Goal: Task Accomplishment & Management: Complete application form

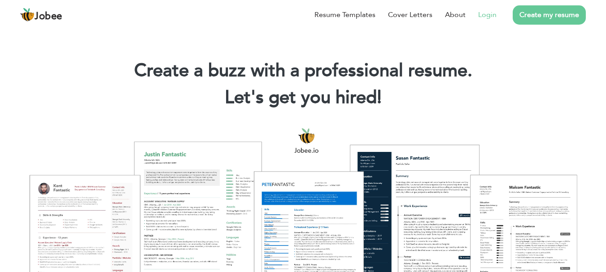
click at [495, 13] on link "Login" at bounding box center [487, 14] width 18 height 11
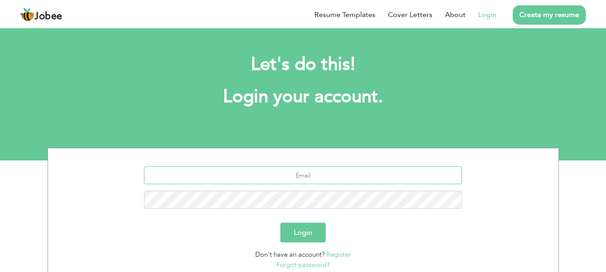
click at [299, 179] on input "text" at bounding box center [303, 176] width 318 height 18
type input "humza8014@gmail.com"
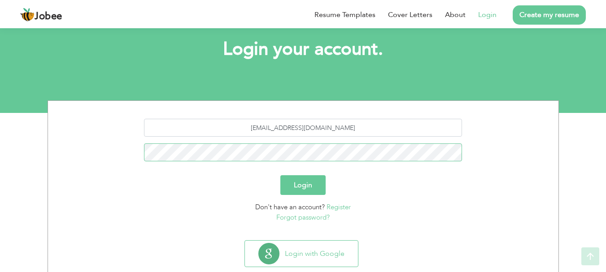
scroll to position [68, 0]
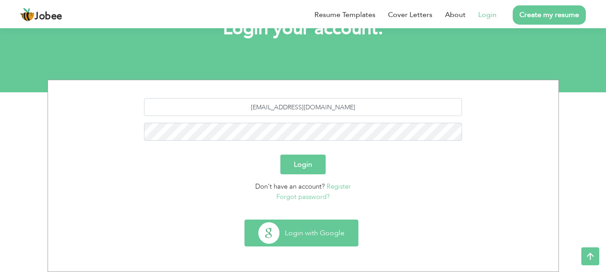
click at [320, 229] on button "Login with Google" at bounding box center [301, 233] width 113 height 26
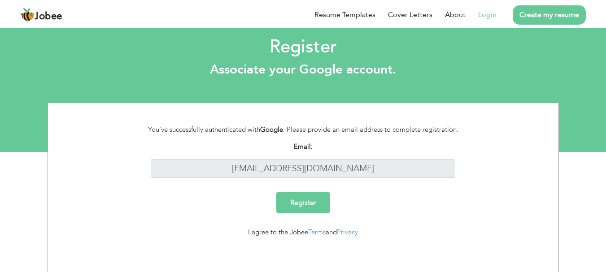
scroll to position [10, 0]
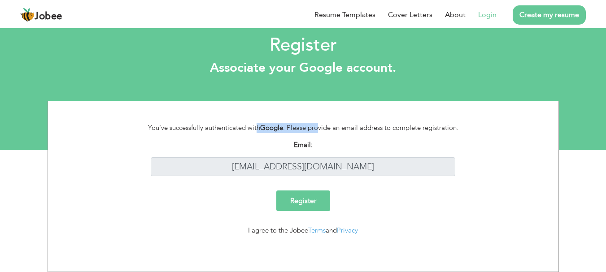
drag, startPoint x: 186, startPoint y: 131, endPoint x: 318, endPoint y: 129, distance: 132.0
click at [318, 129] on div "You've successfully authenticated with Google . Please provide an email address…" at bounding box center [303, 128] width 332 height 10
click at [348, 141] on div "Email:" at bounding box center [303, 145] width 318 height 10
click at [314, 204] on input "Register" at bounding box center [303, 201] width 54 height 21
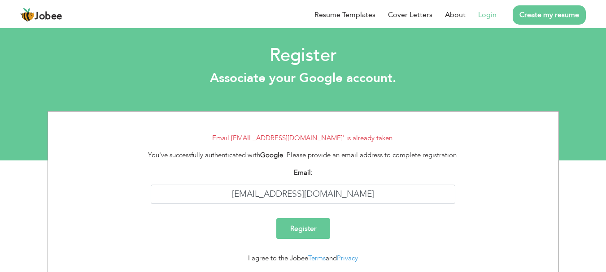
scroll to position [27, 0]
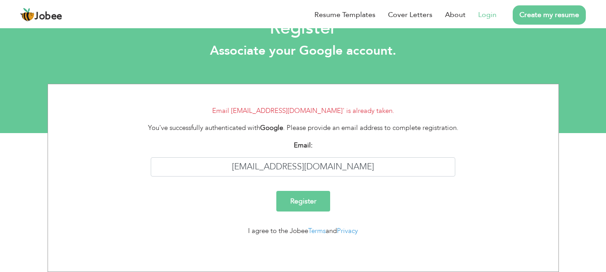
click at [489, 13] on link "Login" at bounding box center [487, 14] width 18 height 11
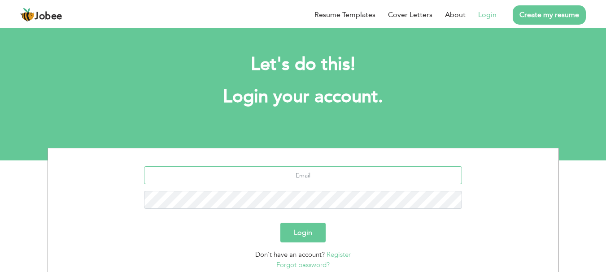
click at [314, 168] on input "text" at bounding box center [303, 176] width 318 height 18
type input "[EMAIL_ADDRESS][DOMAIN_NAME]"
click at [296, 235] on button "Login" at bounding box center [303, 233] width 45 height 20
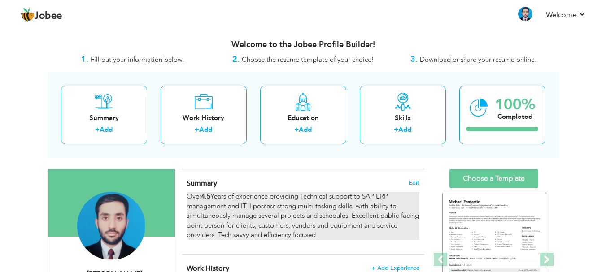
click at [208, 195] on strong "4.5" at bounding box center [206, 196] width 9 height 9
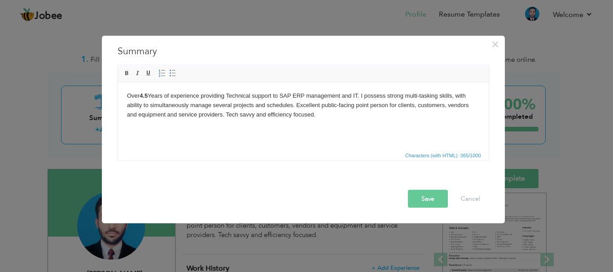
click at [143, 96] on strong "4.5" at bounding box center [143, 95] width 8 height 7
click at [146, 96] on strong "4.5" at bounding box center [143, 95] width 8 height 7
click at [399, 128] on html "Over 5 Years of experience providing Technical support to SAP ERP management an…" at bounding box center [303, 105] width 371 height 46
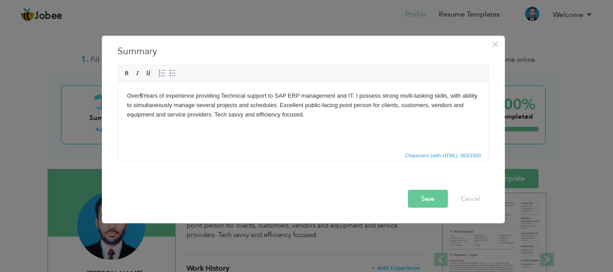
click at [427, 200] on button "Save" at bounding box center [428, 199] width 40 height 18
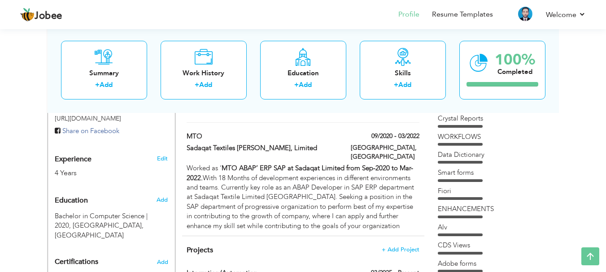
scroll to position [306, 0]
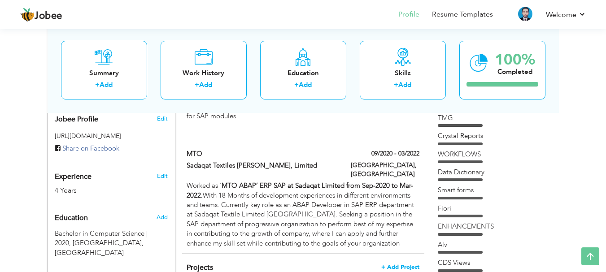
click at [408, 264] on span "+ Add Project" at bounding box center [400, 267] width 38 height 6
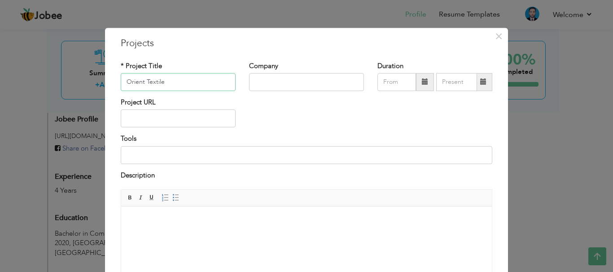
type input "Orient Textile"
type input "Orient Group"
click at [383, 22] on div "× Projects * Project Title Orient Textile Company Orient Group Duration" at bounding box center [306, 136] width 613 height 272
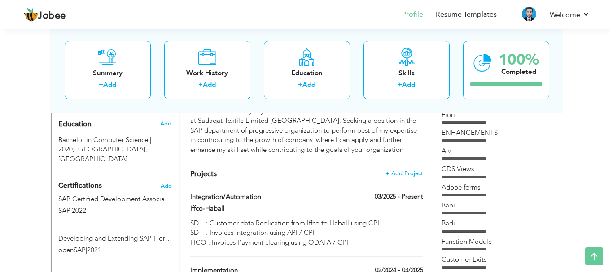
scroll to position [417, 0]
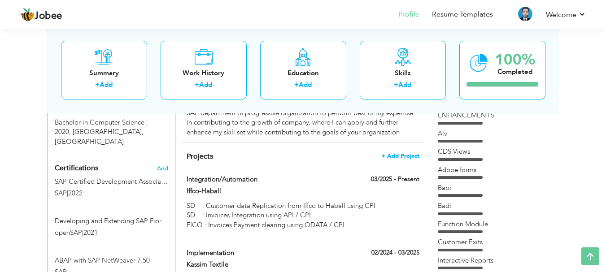
click at [398, 153] on span "+ Add Project" at bounding box center [400, 156] width 38 height 6
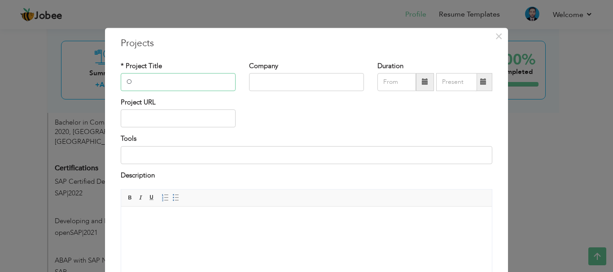
type input "Orient Textile"
click at [287, 86] on input "text" at bounding box center [306, 82] width 115 height 18
type input "Orient Group"
drag, startPoint x: 373, startPoint y: 39, endPoint x: 373, endPoint y: 9, distance: 29.6
click at [373, 9] on div "× Projects * Project Title Orient Textile Company Orient Group Duration" at bounding box center [306, 136] width 613 height 272
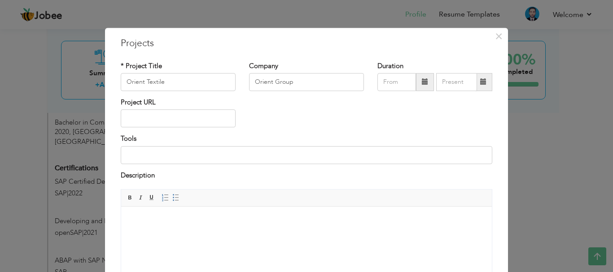
drag, startPoint x: 365, startPoint y: 32, endPoint x: 359, endPoint y: -1, distance: 33.7
click at [398, 37] on h3 "Projects" at bounding box center [307, 43] width 372 height 13
drag, startPoint x: 398, startPoint y: 37, endPoint x: 357, endPoint y: 19, distance: 44.6
click at [357, 19] on div "× Projects * Project Title Orient Textile Company Orient Group Duration" at bounding box center [306, 136] width 613 height 272
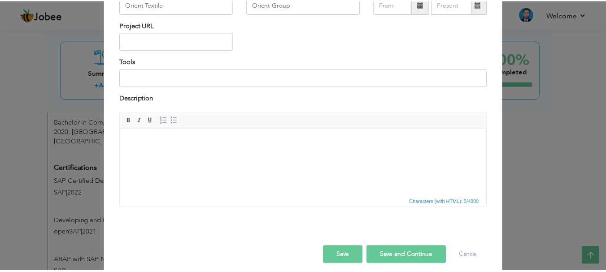
scroll to position [79, 0]
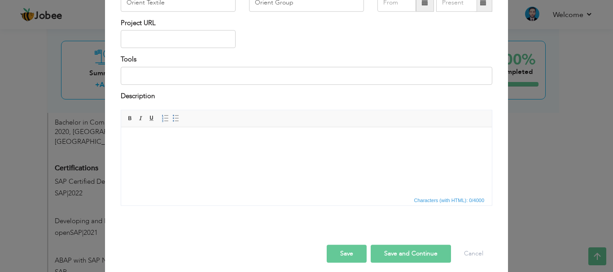
click at [348, 258] on button "Save" at bounding box center [347, 254] width 40 height 18
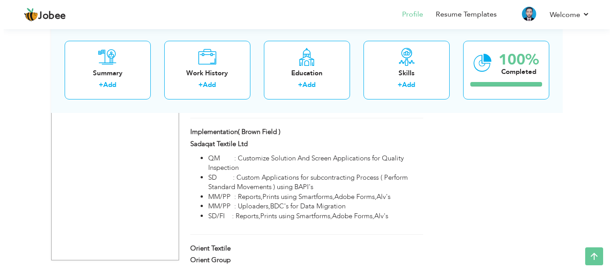
scroll to position [1014, 0]
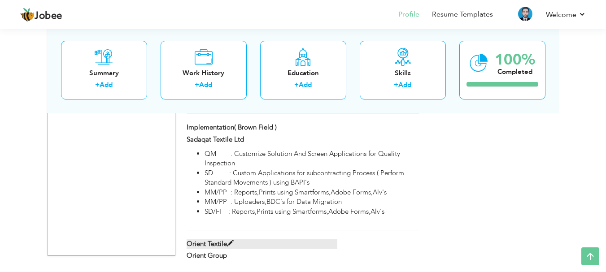
click at [228, 241] on span at bounding box center [230, 244] width 7 height 7
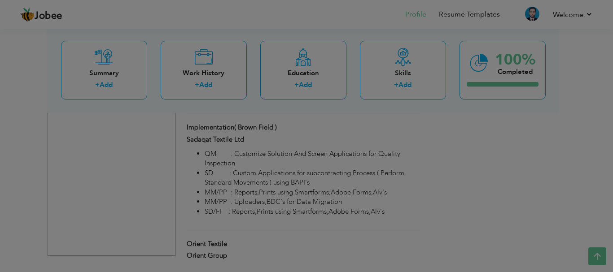
scroll to position [0, 0]
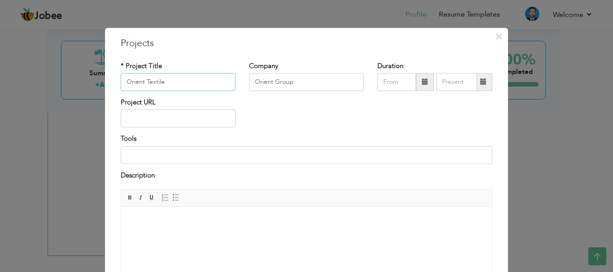
drag, startPoint x: 171, startPoint y: 87, endPoint x: 166, endPoint y: 86, distance: 5.4
click at [170, 86] on input "Orient Textile" at bounding box center [178, 82] width 115 height 18
drag, startPoint x: 145, startPoint y: 85, endPoint x: 114, endPoint y: 83, distance: 31.5
click at [114, 83] on div "* Project Title Orient Textile" at bounding box center [178, 79] width 128 height 36
click at [295, 81] on input "Orient Group" at bounding box center [306, 82] width 115 height 18
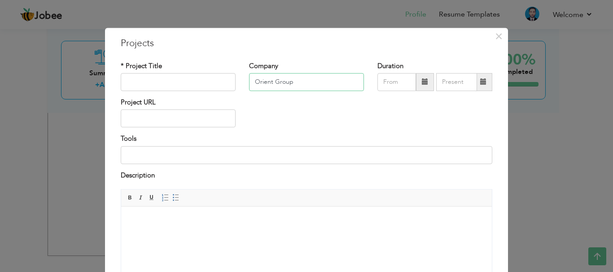
drag, startPoint x: 295, startPoint y: 81, endPoint x: 272, endPoint y: 81, distance: 22.9
click at [284, 81] on input "Orient Group" at bounding box center [306, 82] width 115 height 18
click at [243, 82] on div "Company Orient Group" at bounding box center [306, 79] width 128 height 36
click at [242, 82] on div "Company Orient Group" at bounding box center [306, 79] width 128 height 36
drag, startPoint x: 241, startPoint y: 82, endPoint x: 290, endPoint y: 83, distance: 48.9
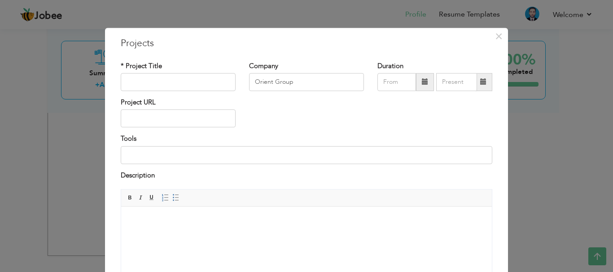
click at [290, 83] on div "Company Orient Group" at bounding box center [306, 79] width 128 height 36
click at [291, 83] on input "Orient Group" at bounding box center [306, 82] width 115 height 18
drag, startPoint x: 294, startPoint y: 83, endPoint x: 251, endPoint y: 83, distance: 42.2
click at [251, 83] on input "Orient Group" at bounding box center [306, 82] width 115 height 18
paste input "Textile"
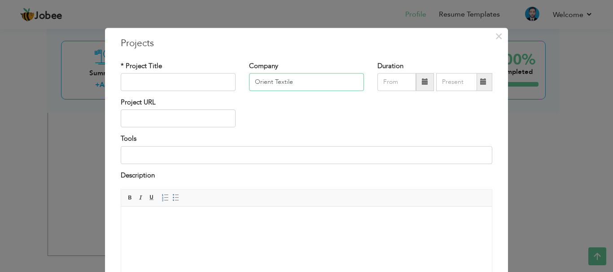
type input "Orient Textile"
click at [179, 83] on input "text" at bounding box center [178, 82] width 115 height 18
type input "Implementation"
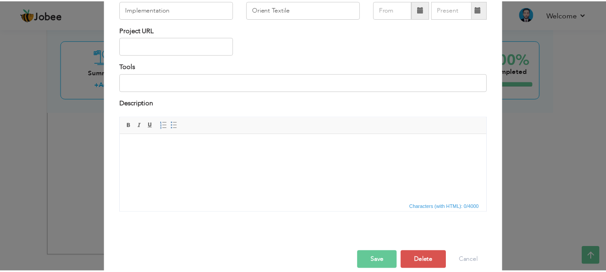
scroll to position [86, 0]
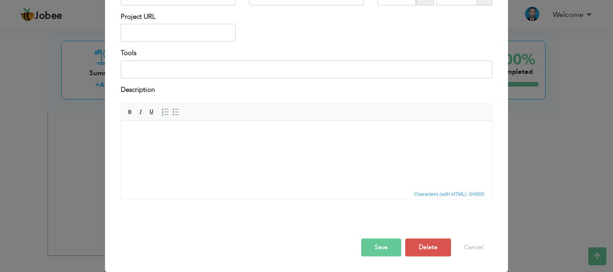
click at [378, 246] on button "Save" at bounding box center [381, 248] width 40 height 18
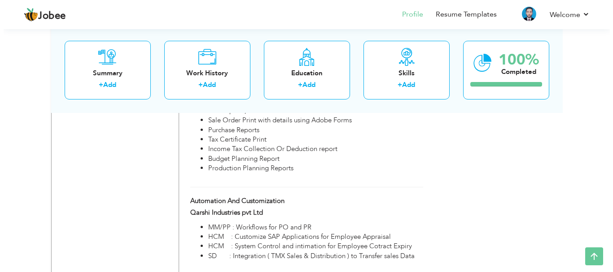
scroll to position [1022, 0]
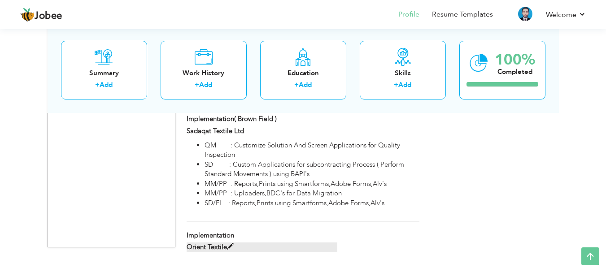
click at [231, 244] on span at bounding box center [230, 247] width 7 height 7
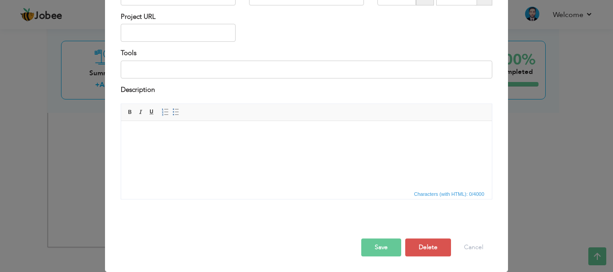
scroll to position [0, 0]
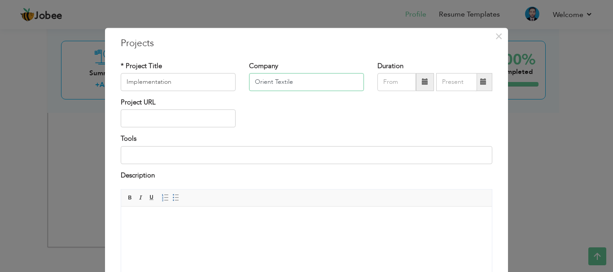
click at [317, 81] on input "Orient Textile" at bounding box center [306, 82] width 115 height 18
type input "Orient Textile/Ceramics"
click at [207, 233] on html at bounding box center [306, 220] width 371 height 27
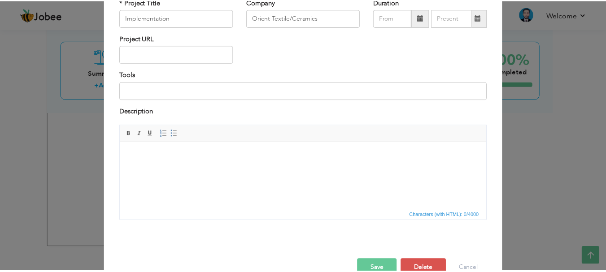
scroll to position [86, 0]
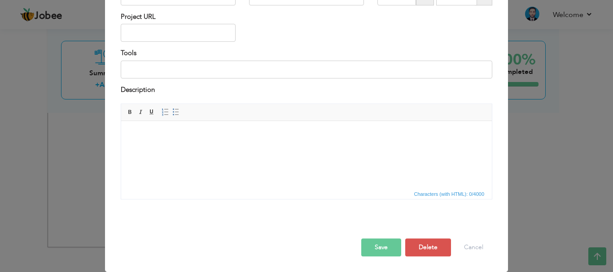
click at [375, 245] on button "Save" at bounding box center [381, 248] width 40 height 18
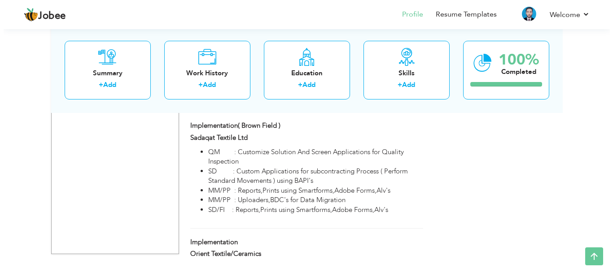
scroll to position [1022, 0]
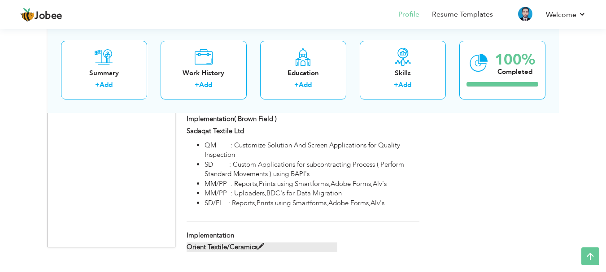
click at [261, 244] on span at bounding box center [261, 247] width 7 height 7
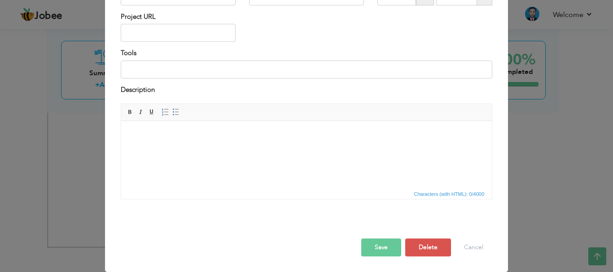
scroll to position [0, 0]
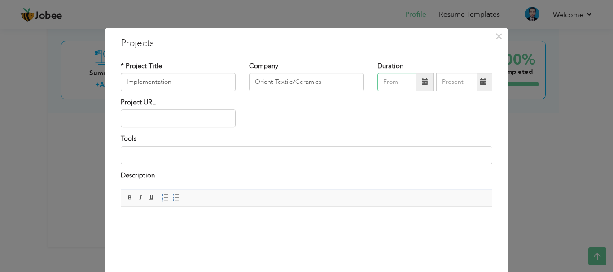
type input "09/2025"
click at [394, 76] on input "09/2025" at bounding box center [396, 82] width 39 height 18
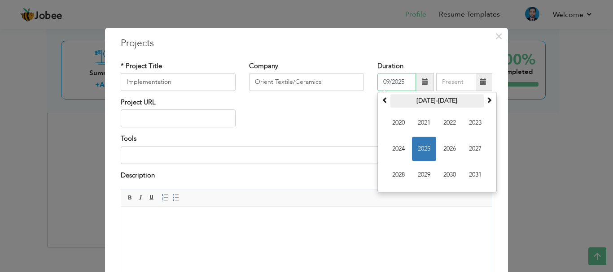
click at [432, 99] on th "2020-2031" at bounding box center [436, 100] width 93 height 13
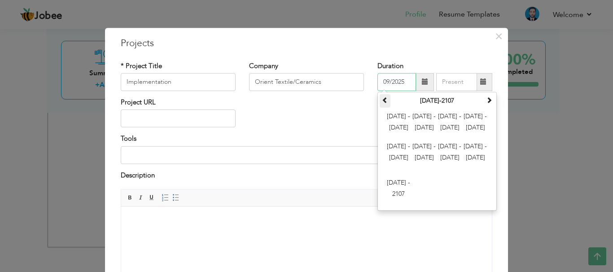
click at [382, 103] on span at bounding box center [385, 100] width 6 height 6
click at [486, 100] on span at bounding box center [489, 100] width 6 height 6
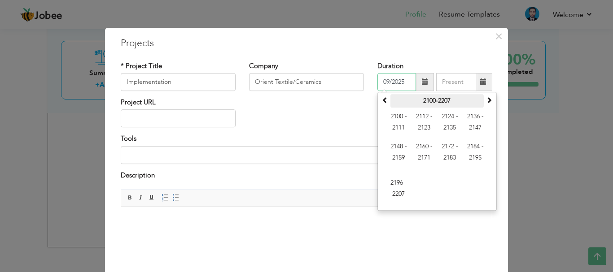
click at [419, 101] on th "2100-2207" at bounding box center [436, 100] width 93 height 13
click at [410, 101] on th "2100-2207" at bounding box center [436, 100] width 93 height 13
click at [427, 101] on th "2100-2207" at bounding box center [436, 100] width 93 height 13
click at [382, 100] on span at bounding box center [385, 100] width 6 height 6
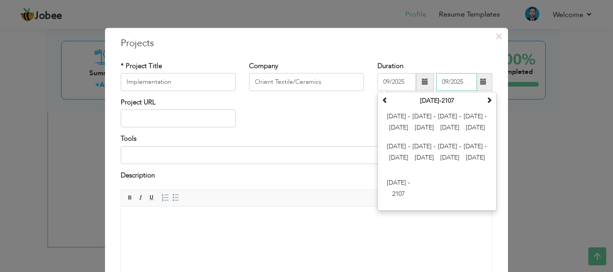
click at [443, 83] on input "09/2025" at bounding box center [456, 82] width 41 height 18
click at [396, 84] on input "09/2025" at bounding box center [396, 82] width 39 height 18
click at [384, 101] on span at bounding box center [385, 100] width 6 height 6
click at [486, 102] on span at bounding box center [489, 100] width 6 height 6
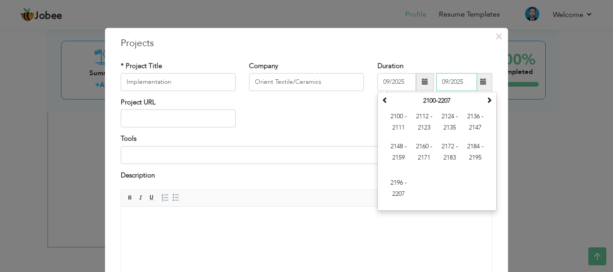
click at [457, 88] on input "09/2025" at bounding box center [456, 82] width 41 height 18
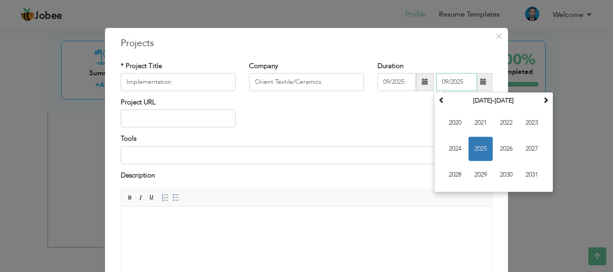
click at [478, 146] on span "2025" at bounding box center [481, 149] width 24 height 24
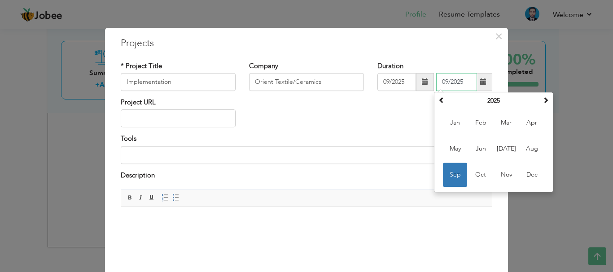
click at [452, 174] on span "Sep" at bounding box center [455, 175] width 24 height 24
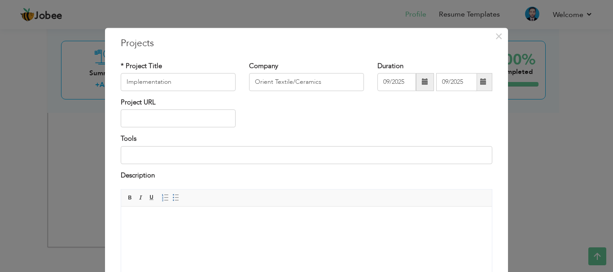
click at [476, 85] on span at bounding box center [484, 82] width 18 height 18
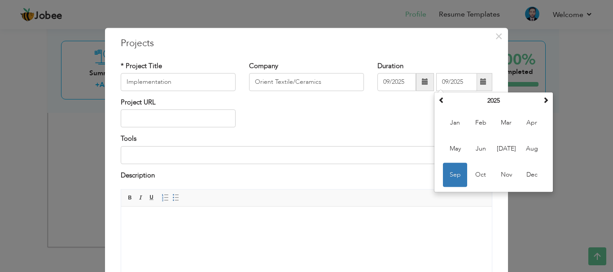
click at [400, 114] on div "Project URL" at bounding box center [306, 116] width 385 height 36
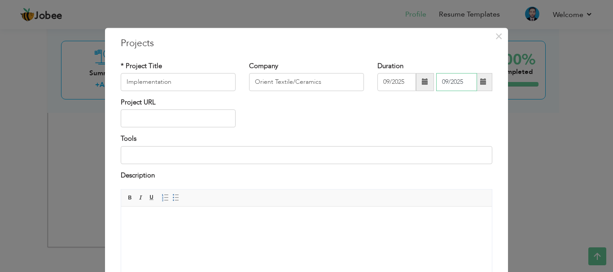
click at [463, 85] on input "09/2025" at bounding box center [456, 82] width 41 height 18
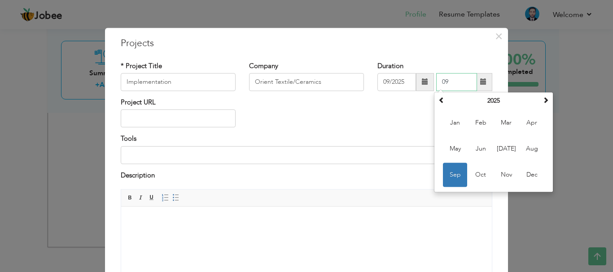
type input "0"
click at [384, 84] on input "09/2025" at bounding box center [396, 82] width 39 height 18
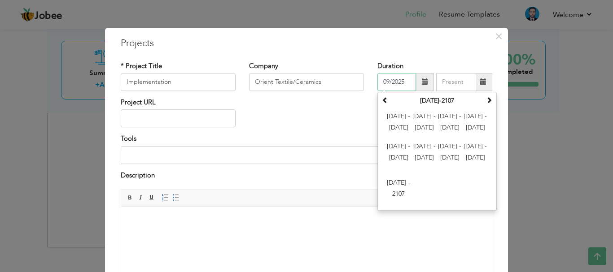
click at [387, 81] on input "09/2025" at bounding box center [396, 82] width 39 height 18
type input "07/2025"
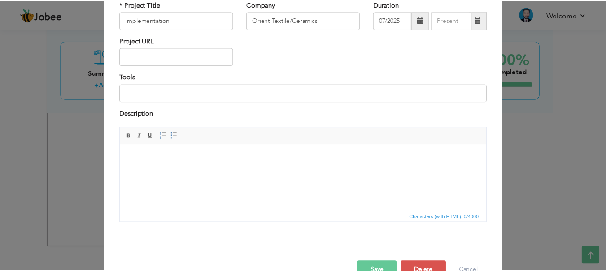
scroll to position [86, 0]
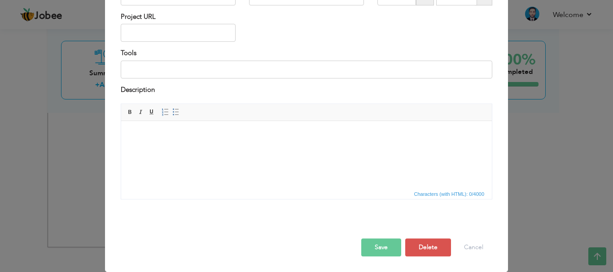
click at [369, 243] on button "Save" at bounding box center [381, 248] width 40 height 18
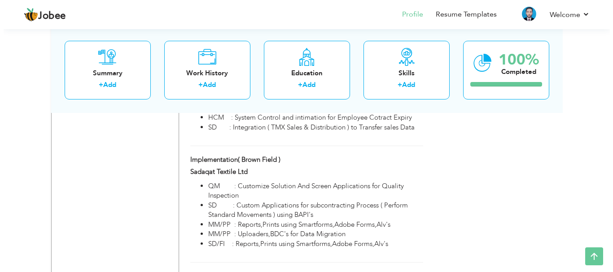
scroll to position [968, 0]
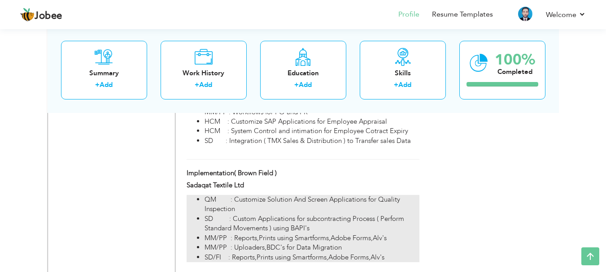
click at [232, 195] on li "QM : Customize Solution And Screen Applications for Quality Inspection" at bounding box center [312, 204] width 215 height 19
type input "Implementation( Brown Field )"
type input "Sadaqat Textile Ltd"
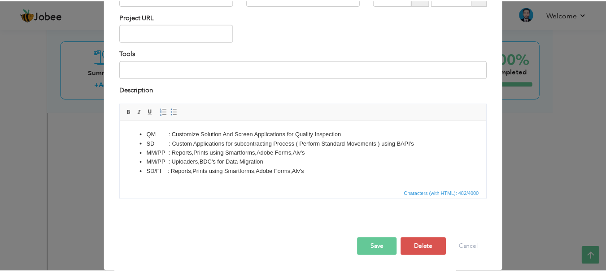
scroll to position [0, 0]
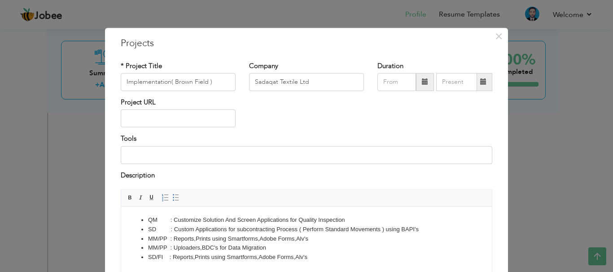
drag, startPoint x: 319, startPoint y: 259, endPoint x: 275, endPoint y: 254, distance: 44.6
click at [317, 259] on li "SD/FI : Reports,Prints using Smartforms,Adobe Forms,Alv's" at bounding box center [306, 257] width 317 height 9
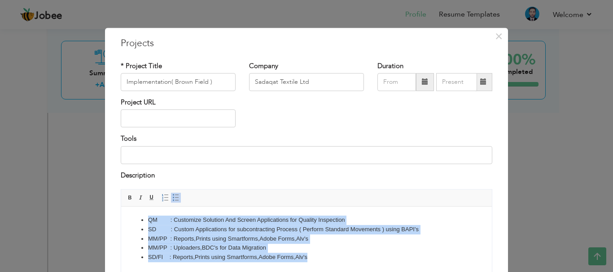
drag, startPoint x: 275, startPoint y: 254, endPoint x: 139, endPoint y: 225, distance: 139.2
click at [139, 225] on ul "QM : Customize Solution And Screen Applications for Quality Inspection SD : Cus…" at bounding box center [306, 239] width 353 height 47
copy ul "QM : Customize Solution And Screen Applications for Quality Inspection SD : Cus…"
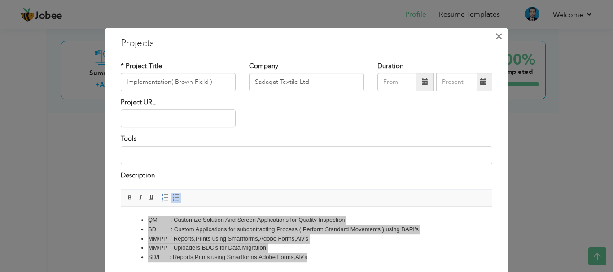
click at [499, 35] on span "×" at bounding box center [499, 36] width 8 height 16
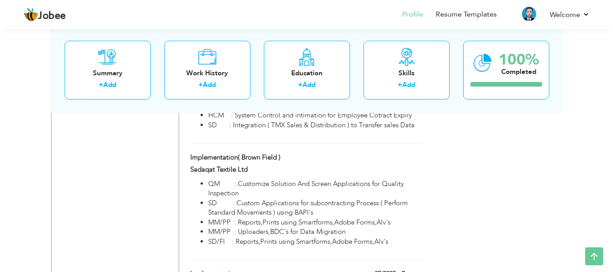
scroll to position [1022, 0]
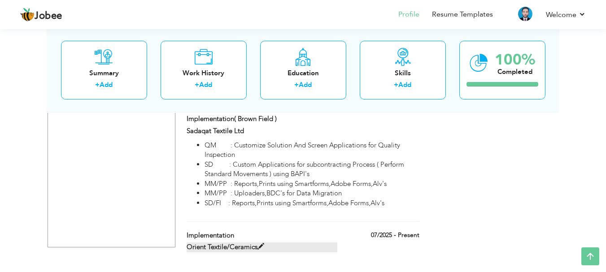
click at [266, 243] on label "Orient Textile/Ceramics" at bounding box center [262, 247] width 151 height 9
type input "Implementation"
type input "Orient Textile/Ceramics"
type input "07/2025"
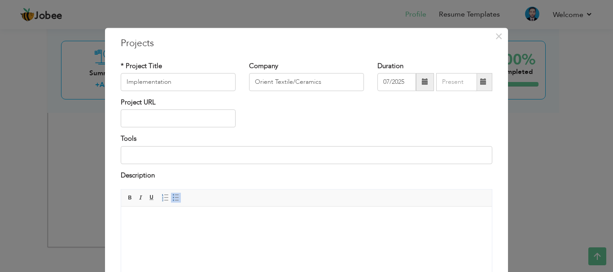
click at [164, 224] on body at bounding box center [306, 220] width 353 height 9
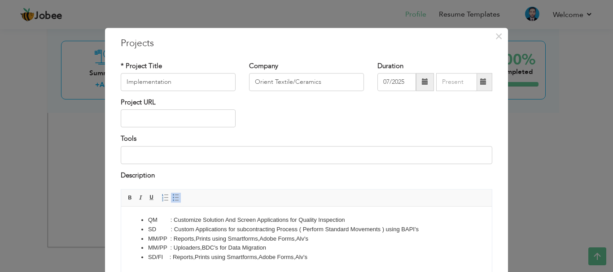
click at [162, 255] on li "SD/FI : Reports,Prints using Smartforms,Adobe Forms,Alv's" at bounding box center [306, 257] width 317 height 9
click at [260, 258] on li "SD : Reports,Prints using Smartforms,Adobe Forms,Alv's" at bounding box center [306, 257] width 317 height 9
click at [293, 259] on li "SD : Reports,Prints using Sma Adobe Forms,Alv's" at bounding box center [306, 257] width 317 height 9
click at [187, 258] on li "SD : Reports,Prints using Sma Adobe Forms,Alv's" at bounding box center [306, 257] width 317 height 9
click at [297, 256] on li "SD : Reports,Prints using Sma Adobe Forms,Alv's" at bounding box center [306, 257] width 317 height 9
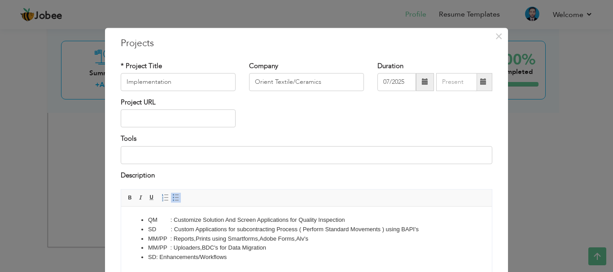
click at [276, 247] on li "MM/PP : Uploaders,BDC's for Data Migration" at bounding box center [306, 248] width 317 height 9
click at [275, 246] on li "MM/PP : Uploaders,BDC's for Data Migration" at bounding box center [306, 248] width 317 height 9
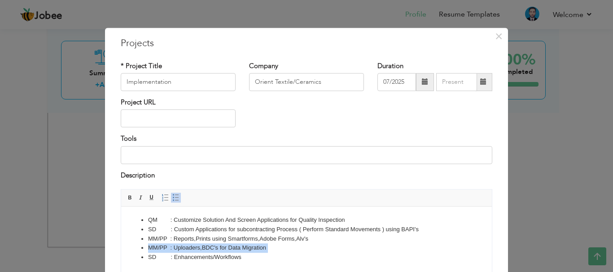
click at [273, 246] on li "MM/PP : Uploaders,BDC's for Data Migration" at bounding box center [306, 248] width 317 height 9
click at [311, 240] on li "MM/PP : Reports,Prints using Smartforms,Adobe Forms,Alv's" at bounding box center [306, 239] width 317 height 9
click at [314, 239] on li "MM/PP : Reports,Prints using Smartforms,Adobe Forms,Alv's" at bounding box center [306, 239] width 317 height 9
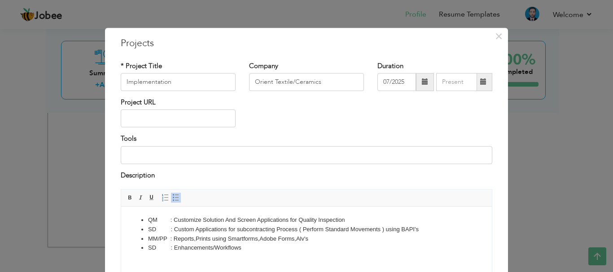
click at [313, 239] on li "MM/PP : Reports,Prints using Smartforms,Adobe Forms,Alv's" at bounding box center [306, 239] width 317 height 9
click at [422, 229] on li "SD : Custom Applications for subcontracting Process ( Perform Standard Movement…" at bounding box center [306, 229] width 317 height 9
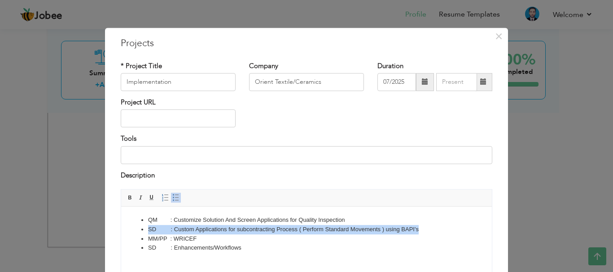
drag, startPoint x: 427, startPoint y: 229, endPoint x: 149, endPoint y: 232, distance: 277.8
click at [149, 232] on li "SD : Custom Applications for subcontracting Process ( Perform Standard Movement…" at bounding box center [306, 229] width 317 height 9
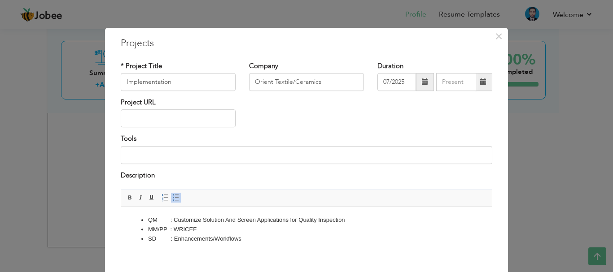
click at [157, 222] on li "QM : Customize Solution And Screen Applications for Quality Inspection" at bounding box center [306, 220] width 317 height 9
click at [352, 220] on li "QM : Customize Solution And Screen Applications for Quality Inspection" at bounding box center [306, 220] width 317 height 9
drag, startPoint x: 347, startPoint y: 220, endPoint x: 177, endPoint y: 221, distance: 170.1
click at [180, 221] on li "QM : Customize Solution And Screen Applications for Quality Inspection" at bounding box center [306, 220] width 317 height 9
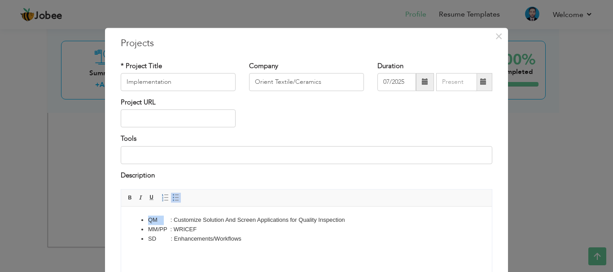
drag, startPoint x: 153, startPoint y: 220, endPoint x: 138, endPoint y: 220, distance: 14.4
click at [138, 220] on ul "QM : Customize Solution And Screen Applications for Quality Inspection MM/PP : …" at bounding box center [306, 230] width 353 height 28
drag, startPoint x: 359, startPoint y: 221, endPoint x: 273, endPoint y: 222, distance: 85.3
click at [279, 222] on li "QM : Customize Solution And Screen Applications for Quality Inspection" at bounding box center [306, 220] width 317 height 9
drag, startPoint x: 273, startPoint y: 222, endPoint x: 190, endPoint y: 219, distance: 83.5
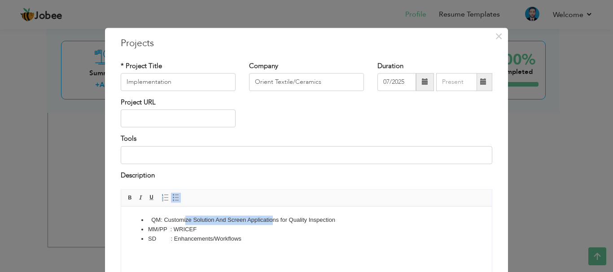
click at [190, 219] on li "QM : Customize Solution And Screen Applications for Quality Inspection" at bounding box center [306, 220] width 317 height 9
click at [260, 219] on li "QM : Custoions for Quality Inspection" at bounding box center [306, 220] width 317 height 9
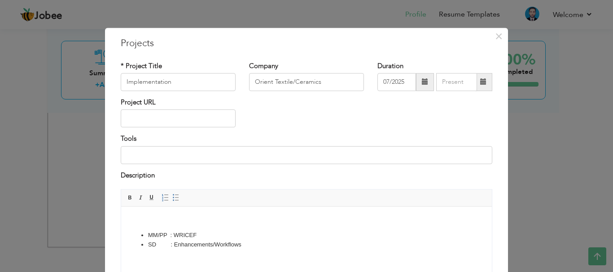
click at [218, 233] on li "MM/PP : WRICEF" at bounding box center [306, 235] width 317 height 9
drag, startPoint x: 308, startPoint y: 38, endPoint x: 308, endPoint y: 8, distance: 30.1
click at [308, 8] on div "× Projects * Project Title Implementation Company Orient Textile/Ceramics" at bounding box center [306, 136] width 613 height 272
click at [245, 252] on li "SD : Enhancements/Workflows" at bounding box center [306, 254] width 317 height 9
drag, startPoint x: 367, startPoint y: 35, endPoint x: 310, endPoint y: 26, distance: 57.8
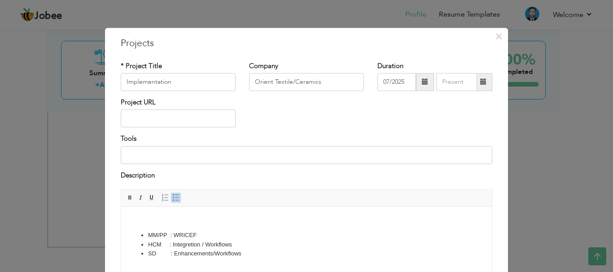
click at [357, 34] on div "× Projects * Project Title Implementation Company Orient Textile/Ceramics Durat…" at bounding box center [306, 193] width 403 height 331
click at [310, 26] on div "× Projects * Project Title Implementation Company Orient Textile/Ceramics" at bounding box center [306, 136] width 613 height 272
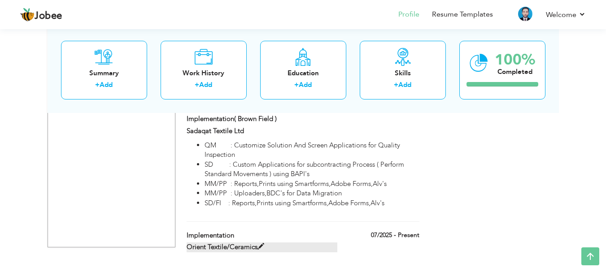
click at [261, 244] on span at bounding box center [261, 247] width 7 height 7
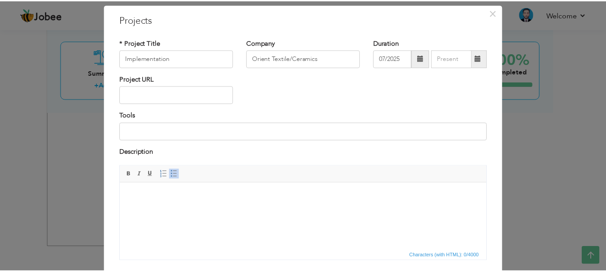
scroll to position [86, 0]
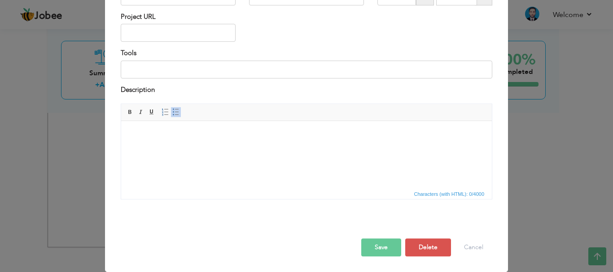
click at [154, 141] on html at bounding box center [306, 134] width 371 height 27
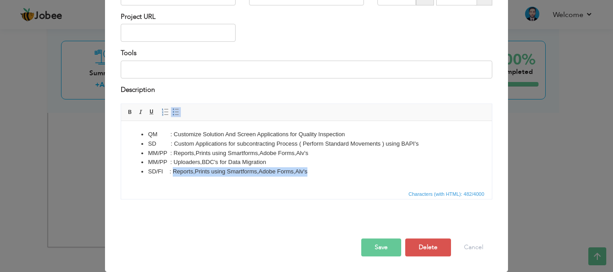
drag, startPoint x: 311, startPoint y: 170, endPoint x: 174, endPoint y: 171, distance: 136.9
click at [174, 171] on li "SD/FI : Reports,Prints using Smartforms,Adobe Forms,Alv's" at bounding box center [306, 171] width 317 height 9
click at [272, 163] on li "MM/PP : Uploaders,BDC's for Data Migration" at bounding box center [306, 162] width 317 height 9
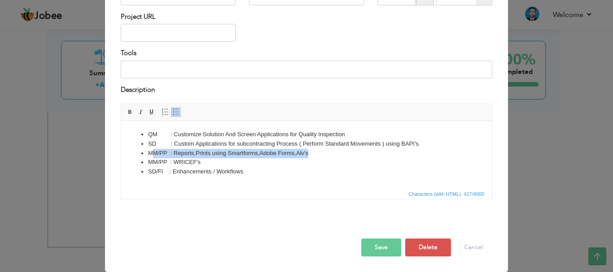
drag, startPoint x: 319, startPoint y: 151, endPoint x: 152, endPoint y: 149, distance: 166.5
click at [152, 149] on li "MM/PP : Reports,Prints using Smartforms,Adobe Forms,Alv's" at bounding box center [306, 153] width 317 height 9
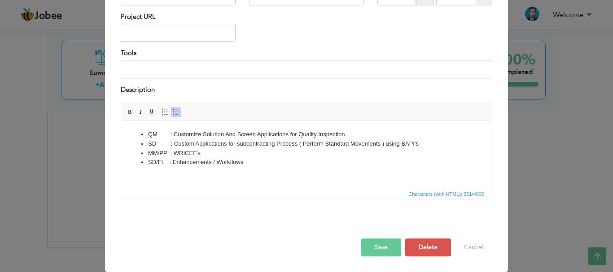
click at [429, 141] on li "SD : Custom Applications for subcontracting Process ( Perform Standard Movement…" at bounding box center [306, 144] width 317 height 9
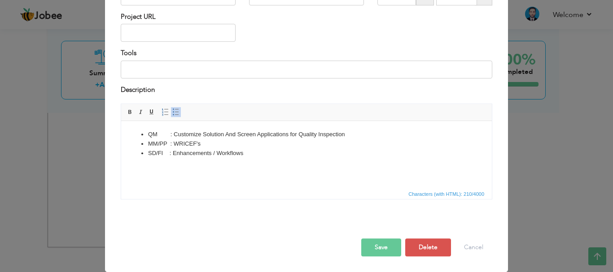
click at [348, 135] on li "QM : Customize Solution And Screen Applications for Quality Inspection" at bounding box center [306, 134] width 317 height 9
click at [380, 245] on button "Save" at bounding box center [381, 248] width 40 height 18
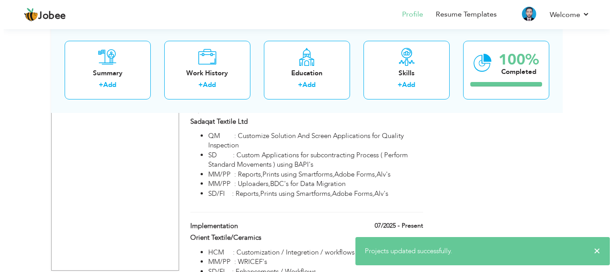
scroll to position [1055, 0]
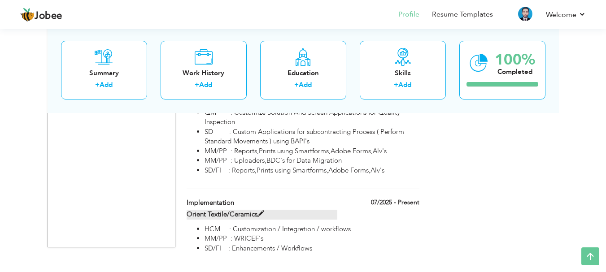
click at [260, 211] on span at bounding box center [261, 214] width 7 height 7
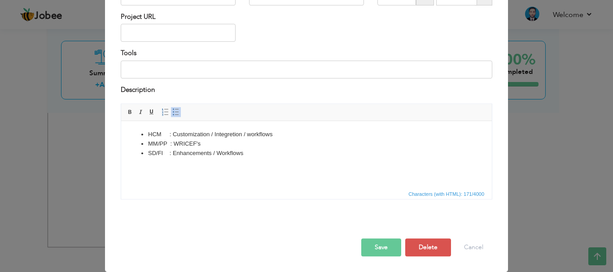
scroll to position [0, 0]
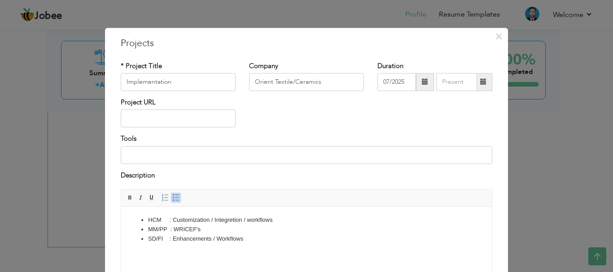
click at [231, 220] on li "HCM : Customization / Integretion / workflows" at bounding box center [306, 220] width 317 height 9
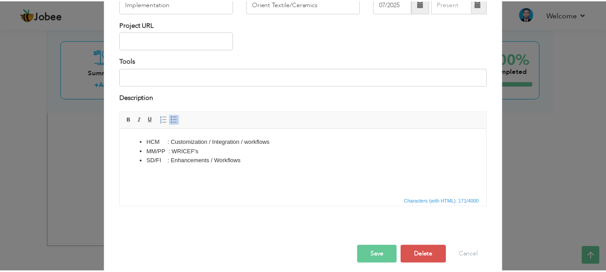
scroll to position [86, 0]
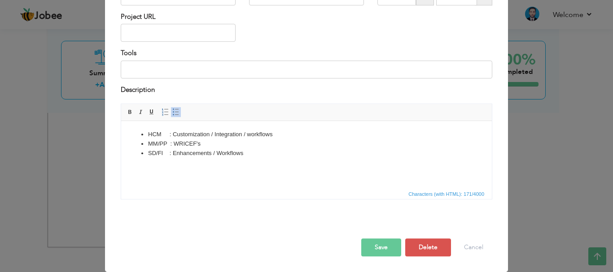
click at [377, 245] on button "Save" at bounding box center [381, 248] width 40 height 18
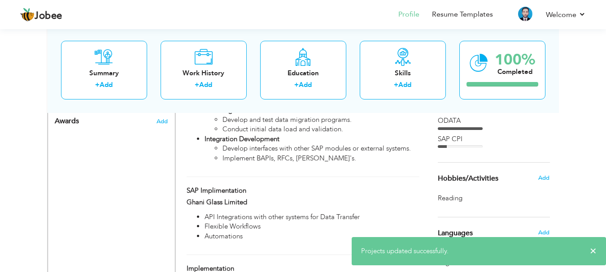
scroll to position [667, 0]
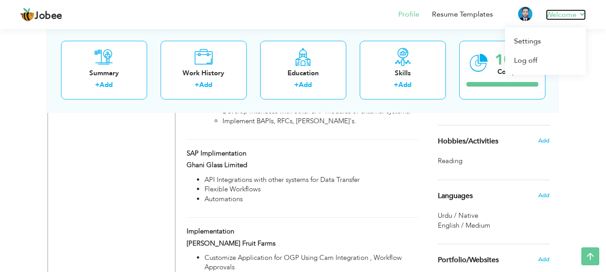
click at [577, 12] on link "Welcome" at bounding box center [566, 14] width 40 height 11
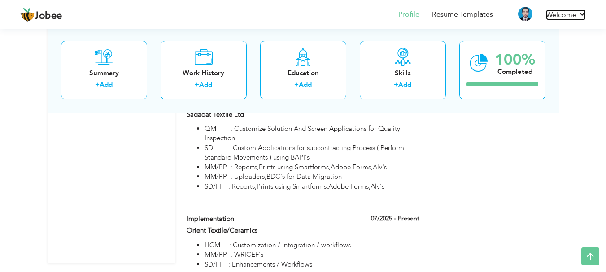
scroll to position [1055, 0]
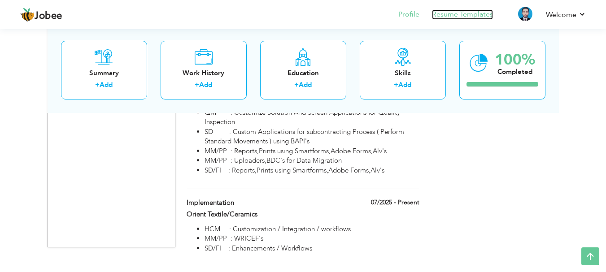
click at [458, 13] on link "Resume Templates" at bounding box center [462, 14] width 61 height 10
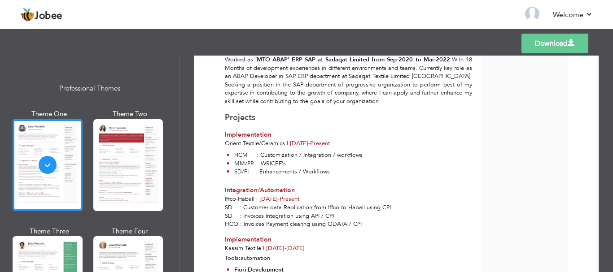
scroll to position [406, 0]
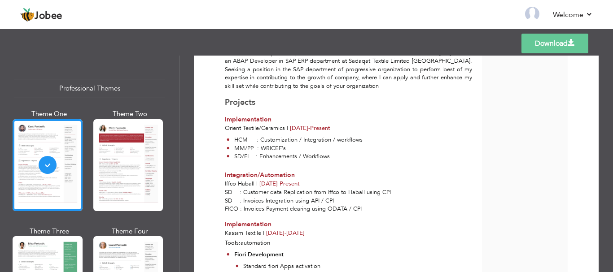
click at [542, 42] on link "Download" at bounding box center [555, 44] width 67 height 20
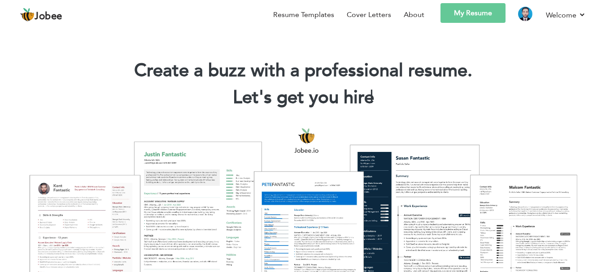
click at [487, 12] on link "My Resume" at bounding box center [473, 13] width 65 height 20
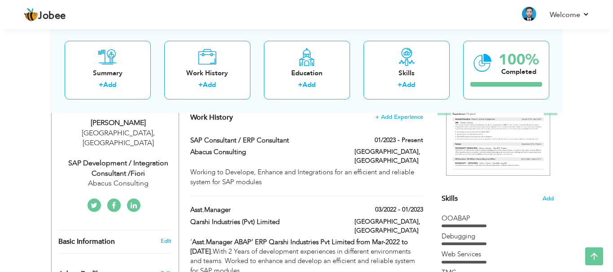
scroll to position [153, 0]
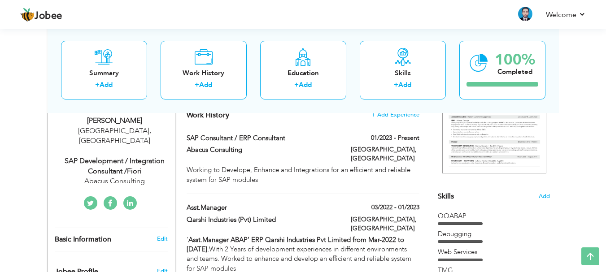
click at [118, 156] on div "SAP Development / Integration Consultant /Fiori" at bounding box center [115, 166] width 120 height 21
type input "HAMZA"
type input "ALI"
type input "[PHONE_NUMBER]"
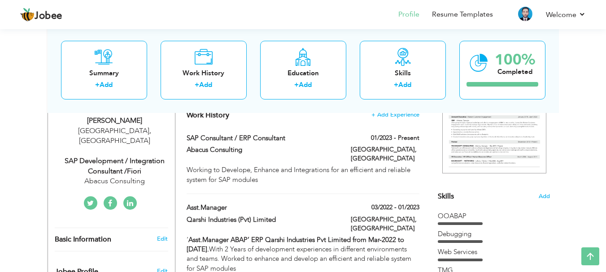
select select "number:166"
type input "[GEOGRAPHIC_DATA]"
select select "number:6"
type input "Abacus Consulting"
type input "SAP Development / Integration Consultant /Fiori"
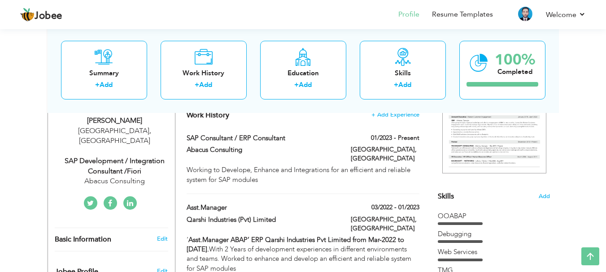
type input "https://www.linkedin.com/in/hamza-ali-a459421b8/"
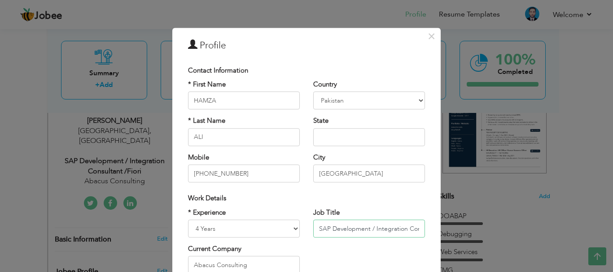
click at [367, 228] on input "SAP Development / Integration Consultant /Fiori" at bounding box center [369, 229] width 112 height 18
paste input "Consultant"
type input "SAP ABAP / Integration / Fiori Consultant"
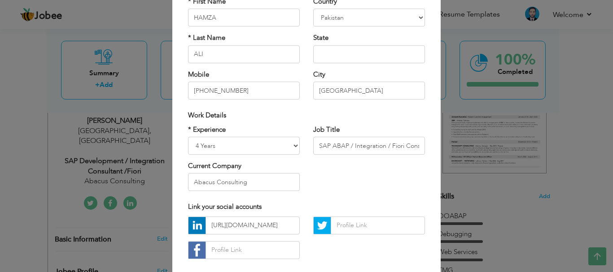
scroll to position [85, 0]
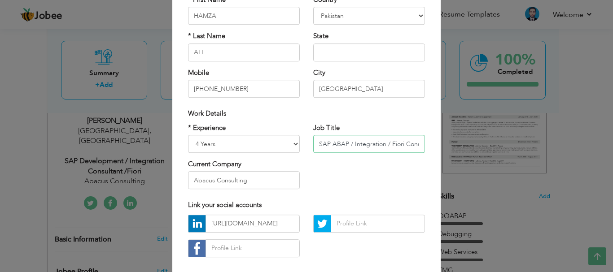
click at [390, 142] on input "SAP ABAP / Integration / Fiori Consultant" at bounding box center [369, 144] width 112 height 18
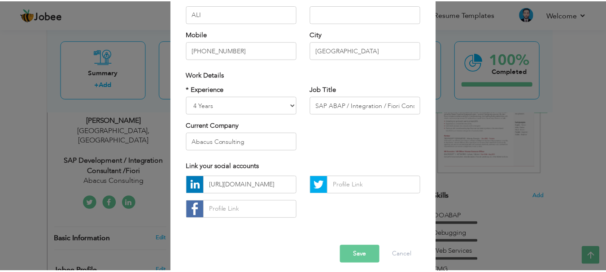
scroll to position [131, 0]
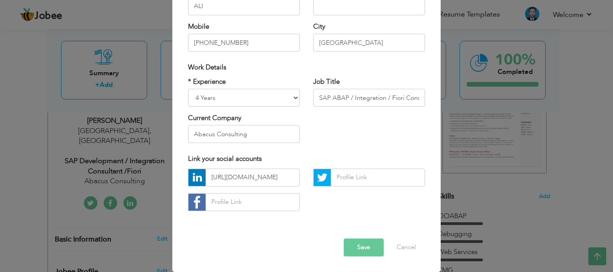
click at [360, 245] on button "Save" at bounding box center [364, 248] width 40 height 18
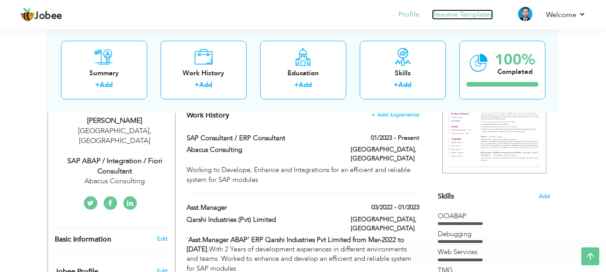
click at [465, 14] on link "Resume Templates" at bounding box center [462, 14] width 61 height 10
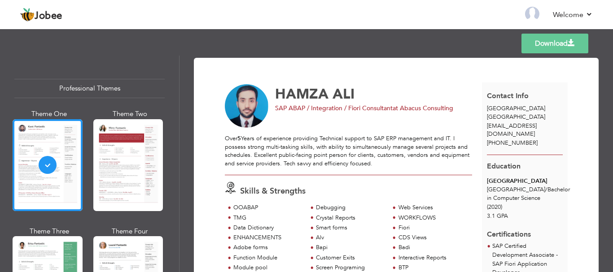
click at [550, 48] on link "Download" at bounding box center [555, 44] width 67 height 20
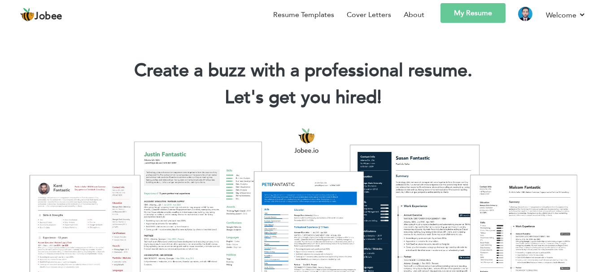
click at [475, 17] on link "My Resume" at bounding box center [473, 13] width 65 height 20
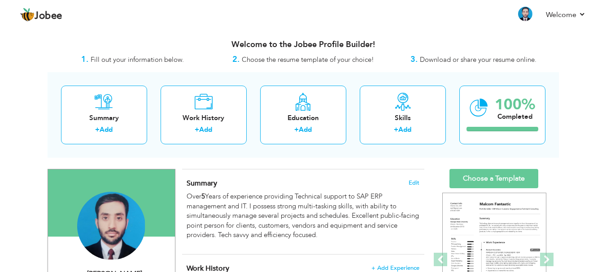
click at [606, 43] on html "Jobee Profile Resume Templates Resume Templates Cover Letters About My Resume W…" at bounding box center [303, 136] width 606 height 272
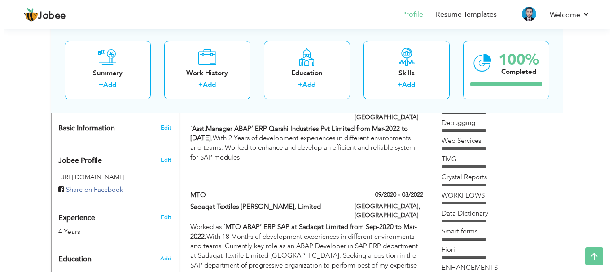
scroll to position [281, 0]
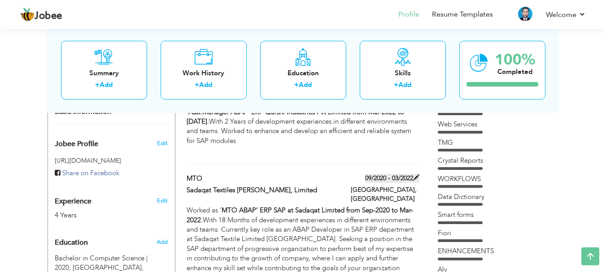
click at [418, 175] on span at bounding box center [416, 178] width 6 height 6
type input "MTO"
type input "Sadaqat Textiles [PERSON_NAME], Limited"
type input "09/2020"
type input "03/2022"
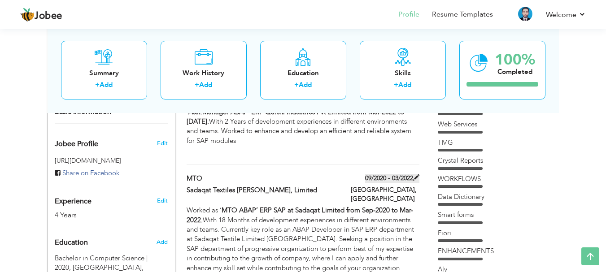
type input "[GEOGRAPHIC_DATA]"
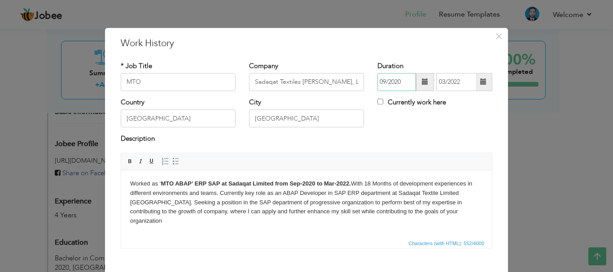
click at [383, 84] on input "09/2020" at bounding box center [396, 82] width 39 height 18
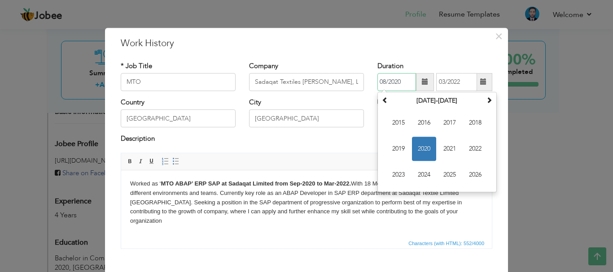
type input "08/2020"
click at [338, 146] on div "Description" at bounding box center [307, 141] width 372 height 12
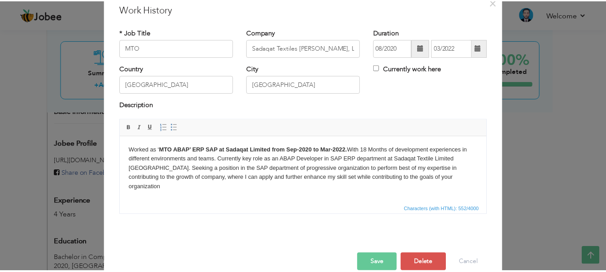
scroll to position [49, 0]
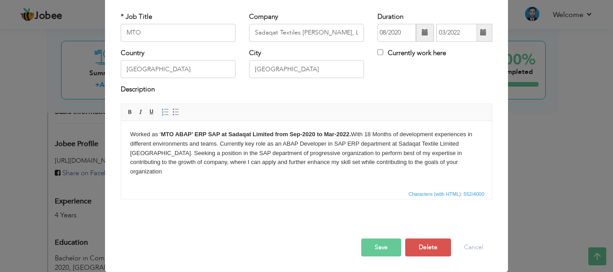
click at [382, 250] on button "Save" at bounding box center [381, 248] width 40 height 18
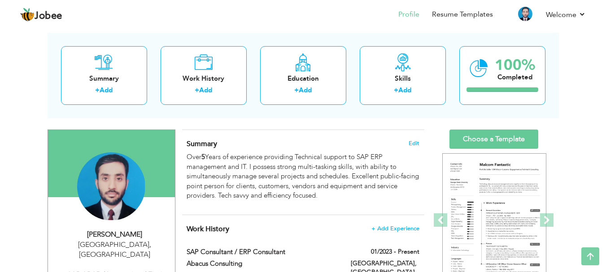
scroll to position [32, 0]
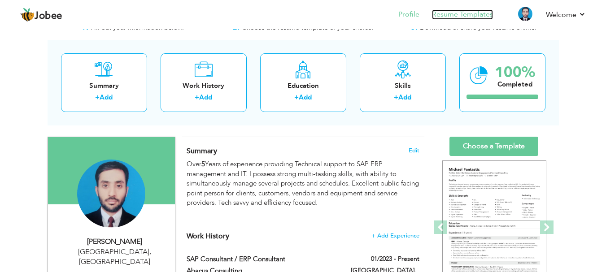
click at [461, 12] on link "Resume Templates" at bounding box center [462, 14] width 61 height 10
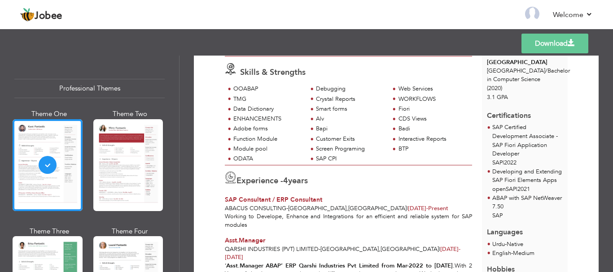
scroll to position [126, 0]
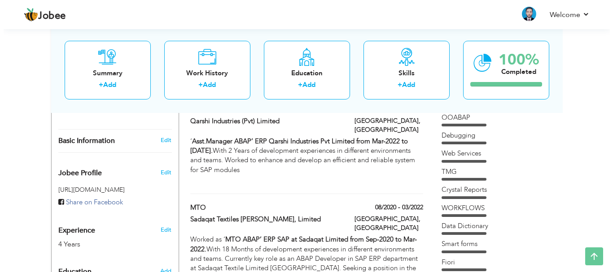
scroll to position [297, 0]
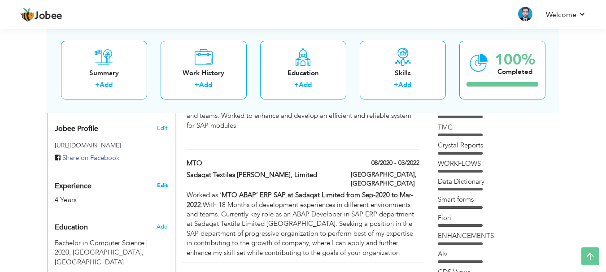
click at [161, 182] on link "Edit" at bounding box center [162, 186] width 11 height 8
type input "HAMZA"
type input "ALI"
type input "[PHONE_NUMBER]"
select select "number:166"
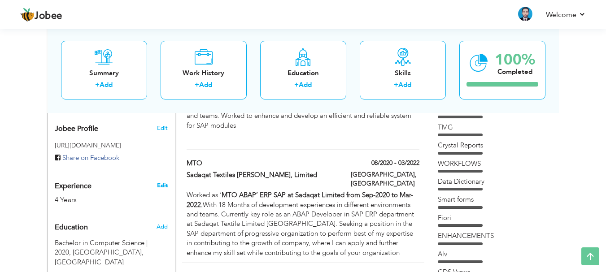
type input "[GEOGRAPHIC_DATA]"
select select "number:6"
type input "Abacus Consulting"
type input "SAP ABAP / Integration / Fiori Consultant"
type input "[URL][DOMAIN_NAME]"
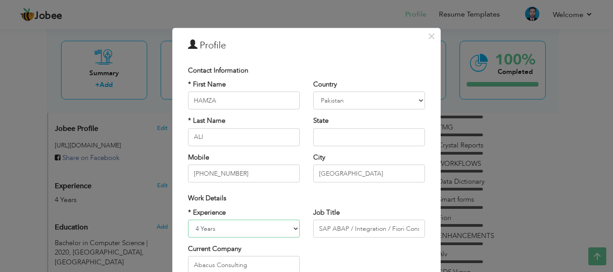
click at [198, 228] on select "Entry Level Less than 1 Year 1 Year 2 Years 3 Years 4 Years 5 Years 6 Years 7 Y…" at bounding box center [244, 229] width 112 height 18
select select "number:7"
click at [188, 220] on select "Entry Level Less than 1 Year 1 Year 2 Years 3 Years 4 Years 5 Years 6 Years 7 Y…" at bounding box center [244, 229] width 112 height 18
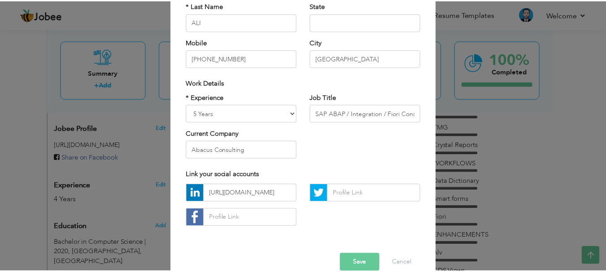
scroll to position [131, 0]
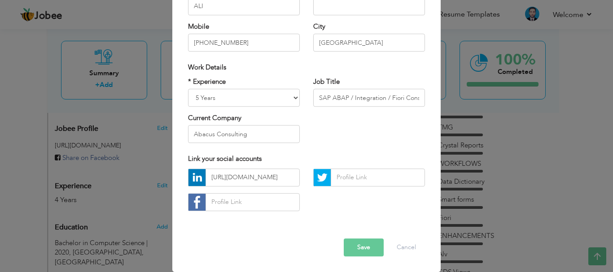
click at [351, 253] on button "Save" at bounding box center [364, 248] width 40 height 18
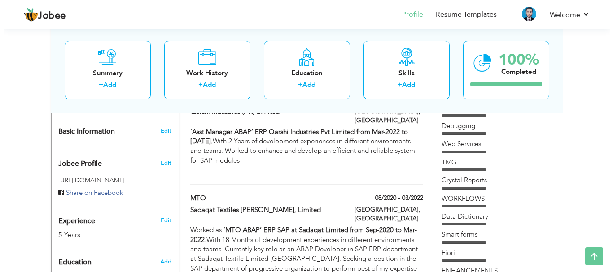
scroll to position [273, 0]
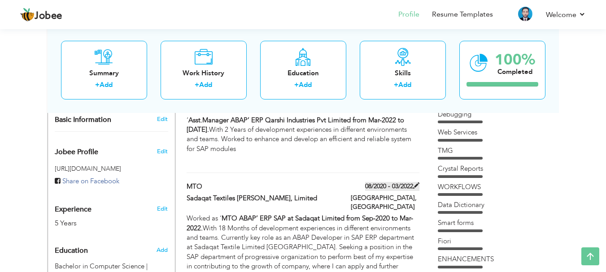
click at [417, 183] on span at bounding box center [416, 186] width 6 height 6
type input "MTO"
type input "Sadaqat Textiles [PERSON_NAME], Limited"
type input "08/2020"
type input "03/2022"
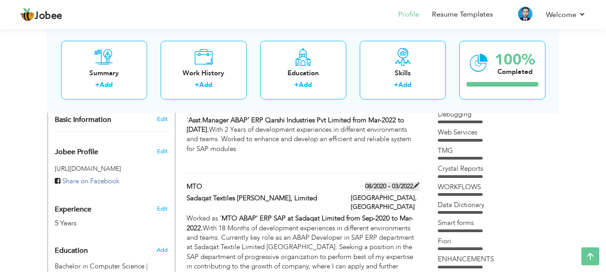
type input "[GEOGRAPHIC_DATA]"
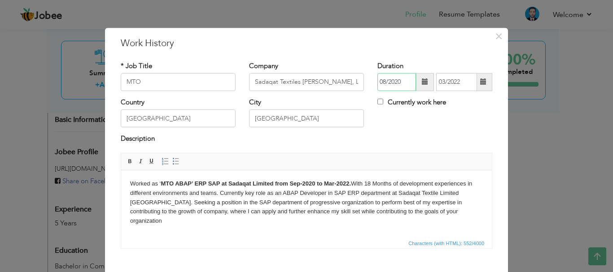
click at [382, 83] on input "08/2020" at bounding box center [396, 82] width 39 height 18
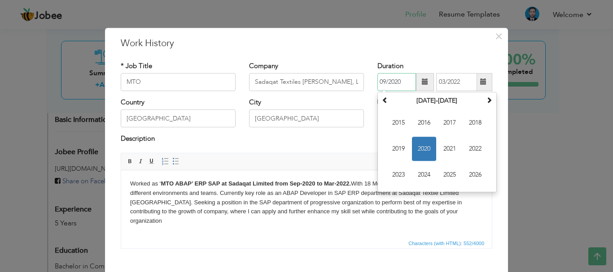
type input "09/2020"
click at [332, 140] on div "Description" at bounding box center [307, 141] width 372 height 12
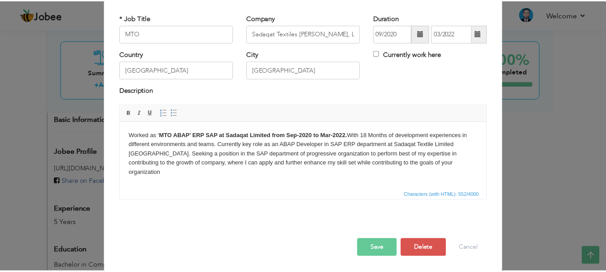
scroll to position [49, 0]
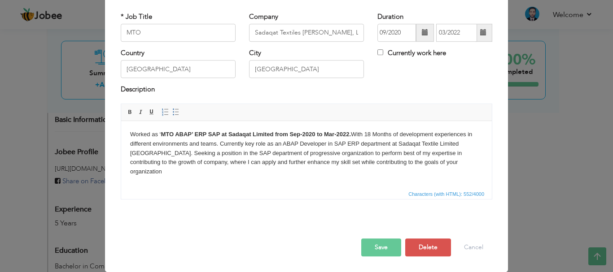
click at [383, 248] on button "Save" at bounding box center [381, 248] width 40 height 18
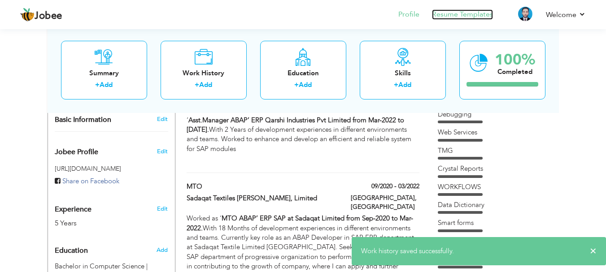
click at [457, 15] on link "Resume Templates" at bounding box center [462, 14] width 61 height 10
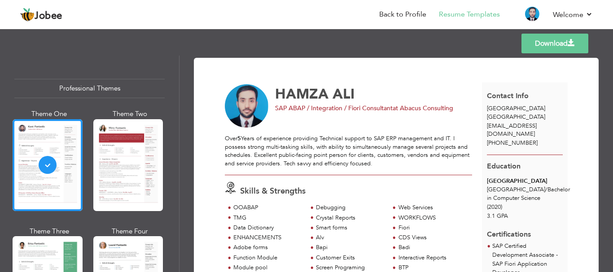
click at [522, 37] on link "Download" at bounding box center [555, 44] width 67 height 20
